Goal: Unclear

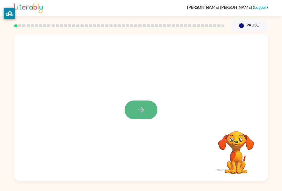
click at [128, 108] on button "button" at bounding box center [141, 109] width 33 height 19
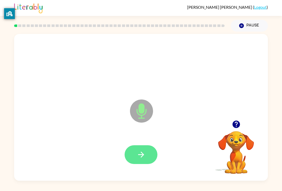
click at [151, 147] on button "button" at bounding box center [141, 154] width 33 height 19
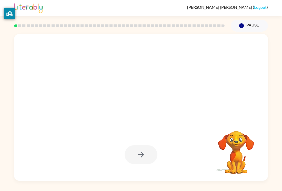
click at [151, 147] on div at bounding box center [141, 154] width 33 height 19
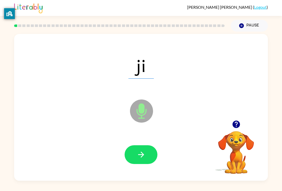
click at [148, 151] on button "button" at bounding box center [141, 154] width 33 height 19
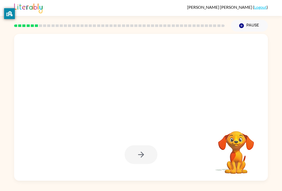
click at [148, 151] on div at bounding box center [141, 154] width 33 height 19
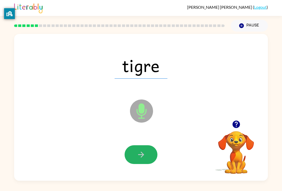
click at [148, 151] on button "button" at bounding box center [141, 154] width 33 height 19
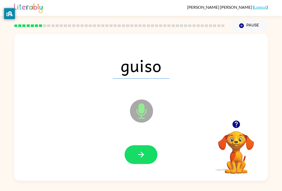
click at [148, 151] on button "button" at bounding box center [141, 154] width 33 height 19
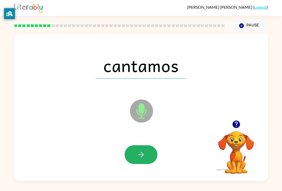
click at [148, 151] on button "button" at bounding box center [141, 154] width 33 height 19
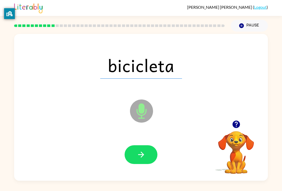
click at [148, 151] on button "button" at bounding box center [141, 154] width 33 height 19
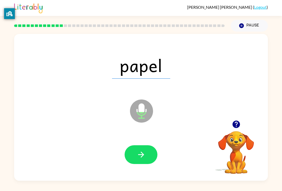
click at [232, 141] on video "Your browser must support playing .mp4 files to use Literably. Please try using…" at bounding box center [236, 148] width 51 height 51
click at [148, 155] on button "button" at bounding box center [141, 154] width 33 height 19
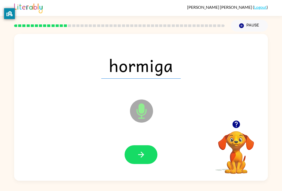
click at [148, 155] on button "button" at bounding box center [141, 154] width 33 height 19
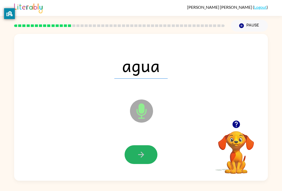
click at [148, 155] on button "button" at bounding box center [141, 154] width 33 height 19
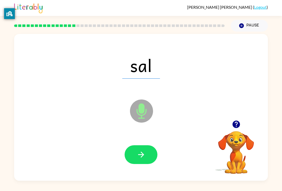
click at [148, 155] on button "button" at bounding box center [141, 154] width 33 height 19
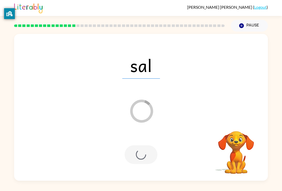
click at [148, 155] on div at bounding box center [141, 154] width 33 height 19
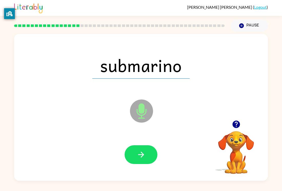
click at [148, 155] on button "button" at bounding box center [141, 154] width 33 height 19
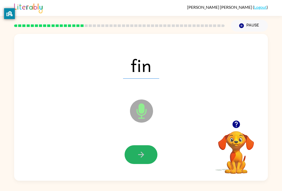
click at [148, 155] on button "button" at bounding box center [141, 154] width 33 height 19
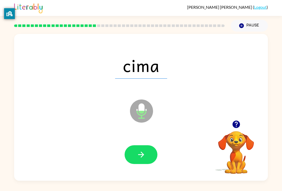
click at [148, 155] on button "button" at bounding box center [141, 154] width 33 height 19
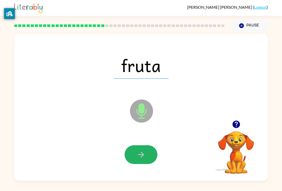
click at [148, 155] on button "button" at bounding box center [141, 154] width 33 height 19
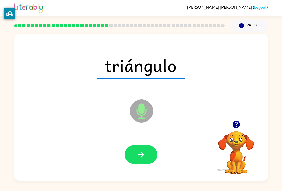
click at [148, 155] on button "button" at bounding box center [141, 154] width 33 height 19
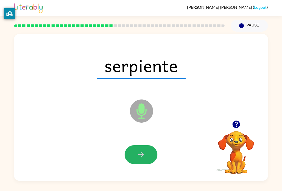
click at [148, 155] on button "button" at bounding box center [141, 154] width 33 height 19
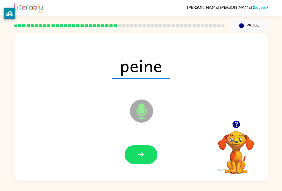
click at [148, 155] on button "button" at bounding box center [141, 154] width 33 height 19
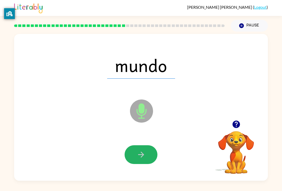
click at [148, 155] on button "button" at bounding box center [141, 154] width 33 height 19
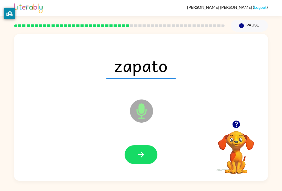
click at [148, 155] on button "button" at bounding box center [141, 154] width 33 height 19
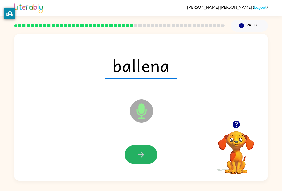
click at [148, 155] on button "button" at bounding box center [141, 154] width 33 height 19
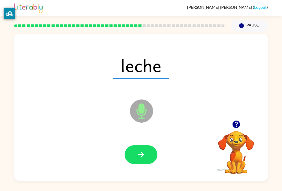
click at [148, 155] on button "button" at bounding box center [141, 154] width 33 height 19
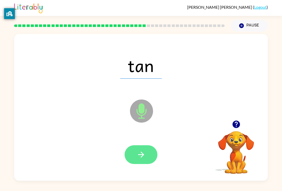
click at [148, 157] on button "button" at bounding box center [141, 154] width 33 height 19
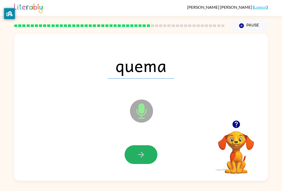
click at [148, 157] on button "button" at bounding box center [141, 154] width 33 height 19
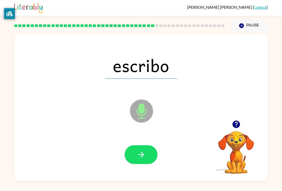
click at [148, 157] on button "button" at bounding box center [141, 154] width 33 height 19
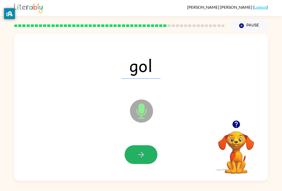
click at [148, 157] on button "button" at bounding box center [141, 154] width 33 height 19
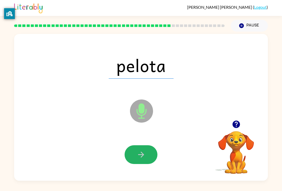
click at [148, 157] on button "button" at bounding box center [141, 154] width 33 height 19
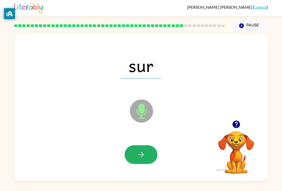
click at [148, 157] on button "button" at bounding box center [141, 154] width 33 height 19
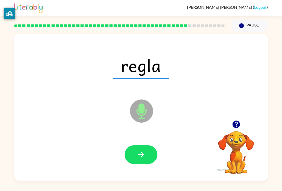
click at [148, 157] on button "button" at bounding box center [141, 154] width 33 height 19
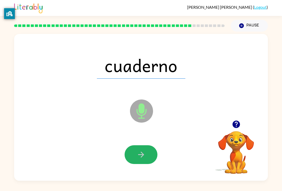
click at [148, 157] on button "button" at bounding box center [141, 154] width 33 height 19
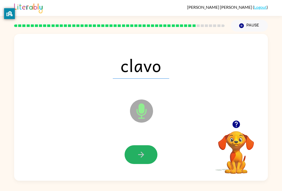
click at [148, 157] on button "button" at bounding box center [141, 154] width 33 height 19
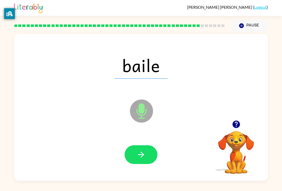
click at [148, 157] on button "button" at bounding box center [141, 154] width 33 height 19
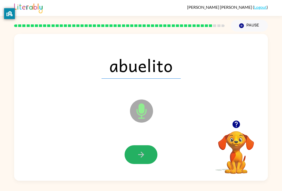
click at [148, 157] on button "button" at bounding box center [141, 154] width 33 height 19
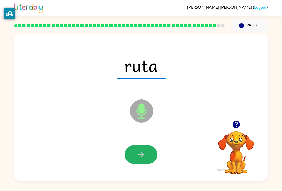
click at [148, 157] on button "button" at bounding box center [141, 154] width 33 height 19
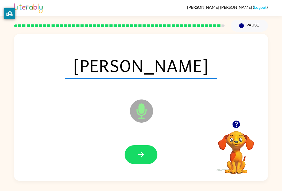
click at [148, 157] on button "button" at bounding box center [141, 154] width 33 height 19
